Goal: Check status: Check status

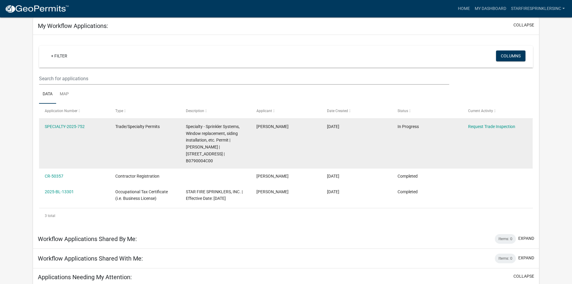
scroll to position [60, 0]
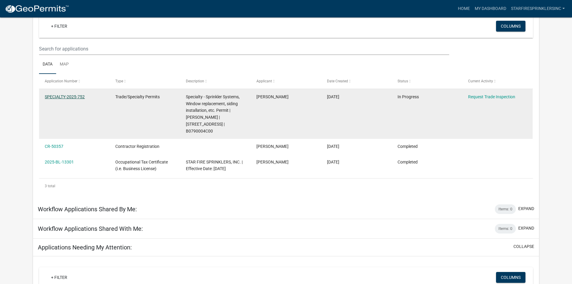
click at [63, 97] on link "SPECIALTY-2025-752" at bounding box center [65, 96] width 40 height 5
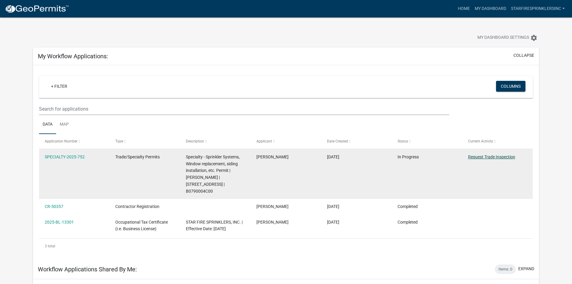
click at [488, 156] on link "Request Trade Inspection" at bounding box center [491, 156] width 47 height 5
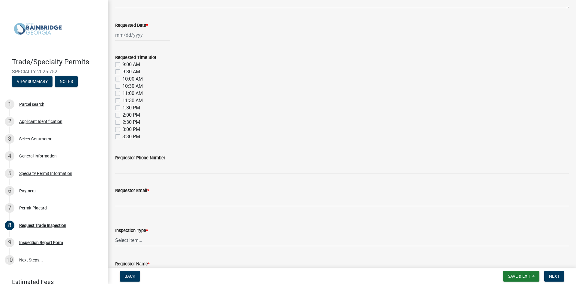
scroll to position [66, 0]
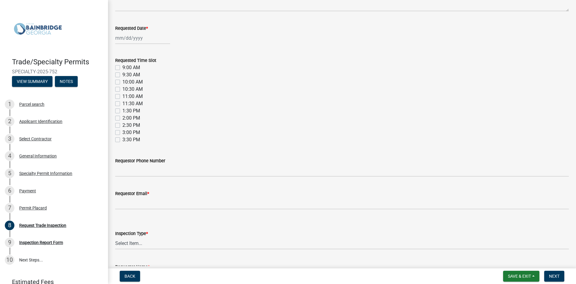
click at [155, 165] on form "Requestor Phone Number" at bounding box center [342, 167] width 454 height 20
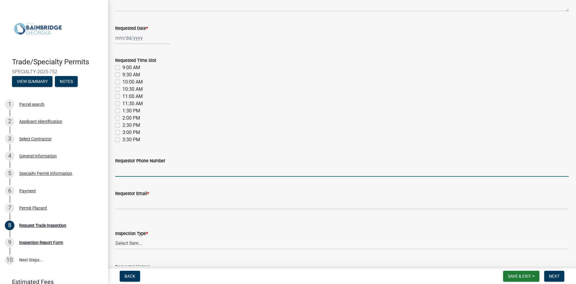
click at [154, 172] on input "Requestor Phone Number" at bounding box center [342, 170] width 454 height 12
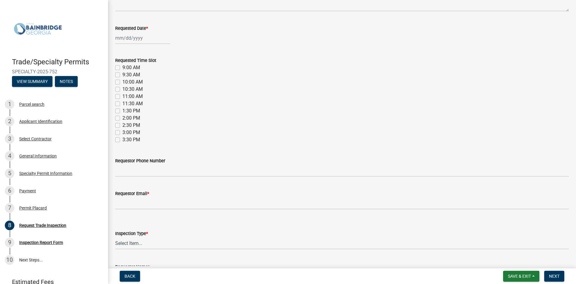
click at [194, 94] on div "11:00 AM" at bounding box center [342, 96] width 454 height 7
click at [32, 204] on div "7 Permit Placard" at bounding box center [52, 208] width 94 height 10
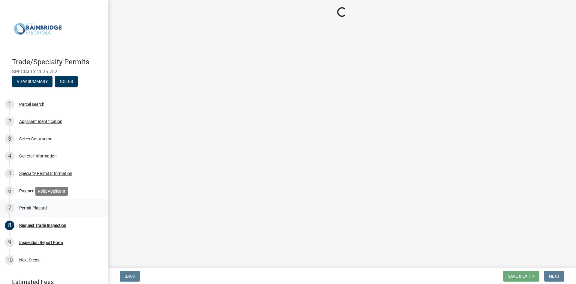
scroll to position [0, 0]
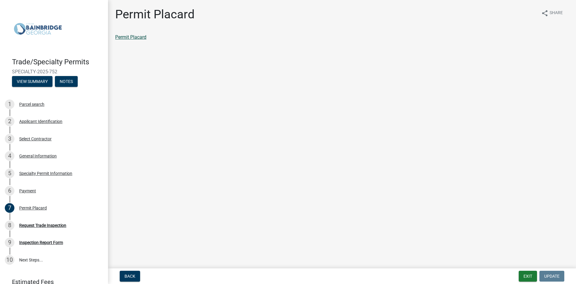
click at [123, 38] on link "Permit Placard" at bounding box center [130, 37] width 31 height 6
click at [123, 276] on button "Back" at bounding box center [130, 276] width 20 height 11
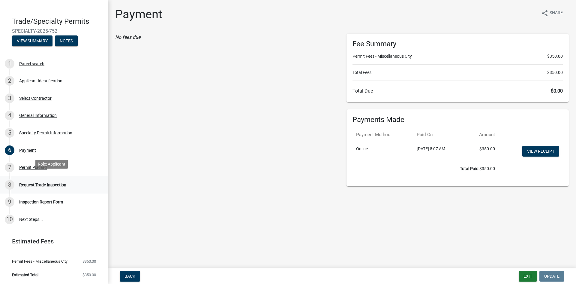
scroll to position [44, 0]
click at [32, 38] on button "View Summary" at bounding box center [32, 40] width 41 height 11
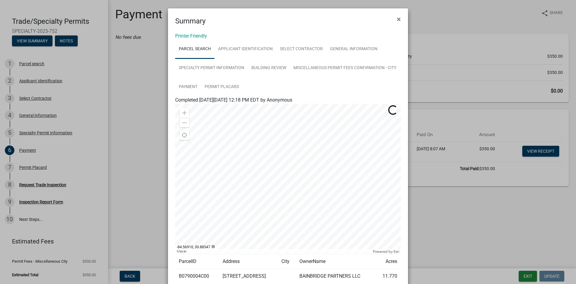
click at [90, 161] on ngb-modal-window "Summary × Printer Friendly Parcel search Applicant Identification Select Contra…" at bounding box center [288, 142] width 576 height 284
